Goal: Find contact information: Find contact information

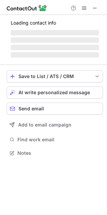
scroll to position [152, 107]
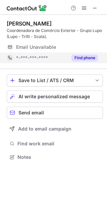
click at [84, 57] on button "Find phone" at bounding box center [85, 57] width 27 height 7
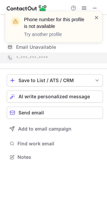
click at [97, 19] on span at bounding box center [96, 17] width 5 height 7
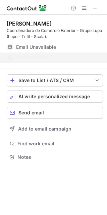
click at [94, 8] on div "Phone number for this profile is not available Try another profile" at bounding box center [53, 30] width 107 height 50
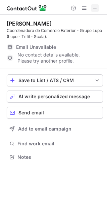
click at [96, 9] on span at bounding box center [94, 7] width 5 height 5
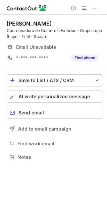
scroll to position [148, 107]
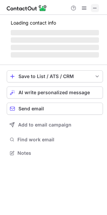
click at [93, 7] on span at bounding box center [94, 7] width 5 height 5
